Goal: Information Seeking & Learning: Find specific page/section

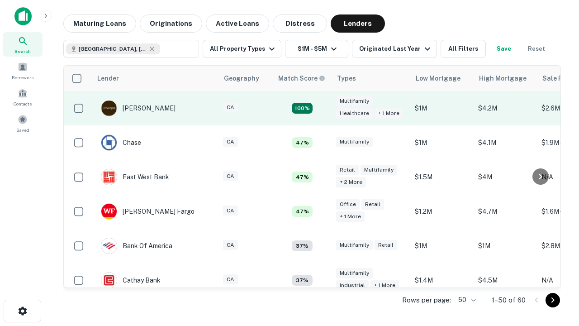
click at [321, 108] on td "100%" at bounding box center [302, 108] width 59 height 34
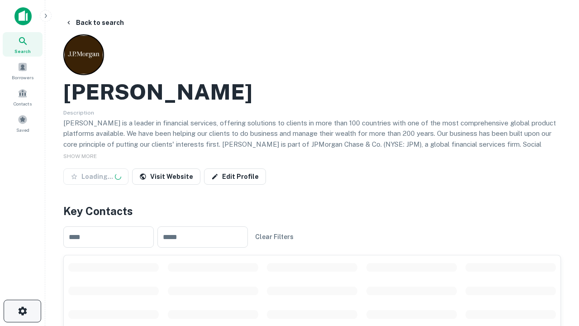
click at [22, 311] on icon "button" at bounding box center [22, 311] width 11 height 11
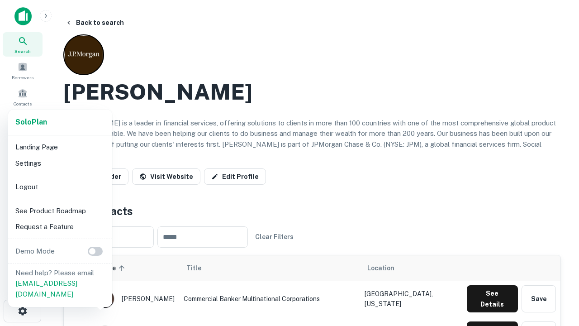
click at [60, 187] on li "Logout" at bounding box center [60, 187] width 97 height 16
